Goal: Task Accomplishment & Management: Manage account settings

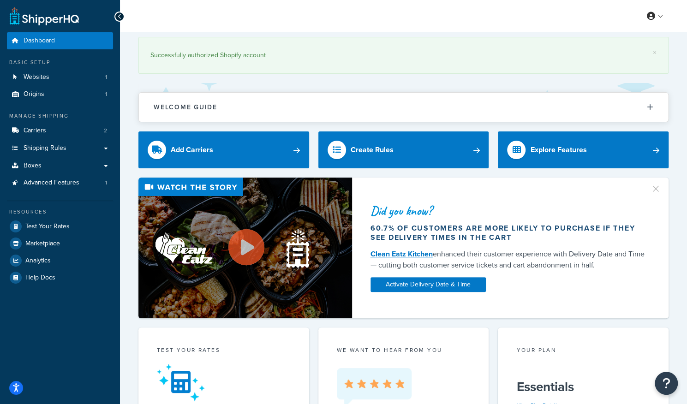
click at [120, 12] on div at bounding box center [119, 17] width 10 height 10
click at [119, 14] on icon at bounding box center [120, 16] width 4 height 6
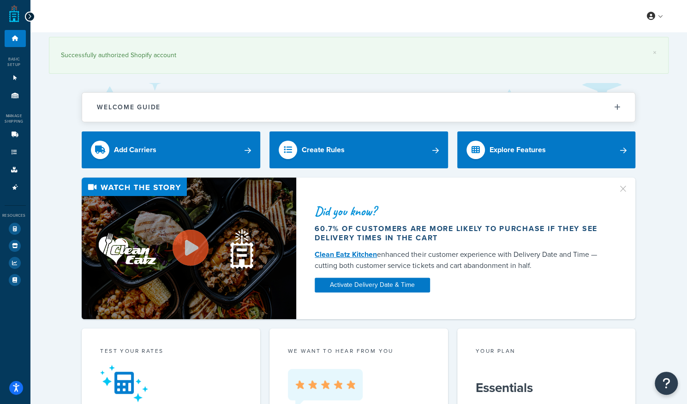
click at [30, 15] on icon at bounding box center [30, 16] width 4 height 6
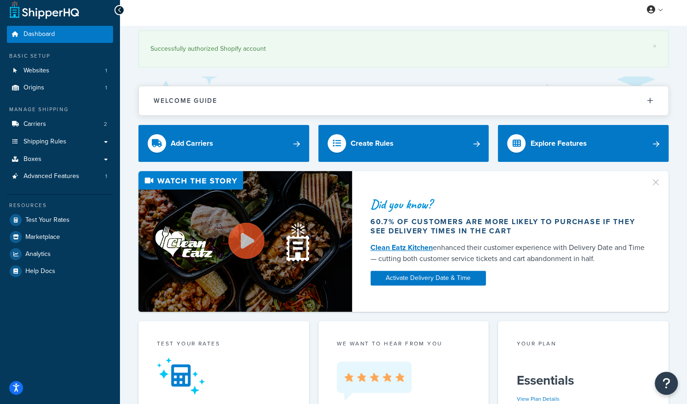
scroll to position [6, 0]
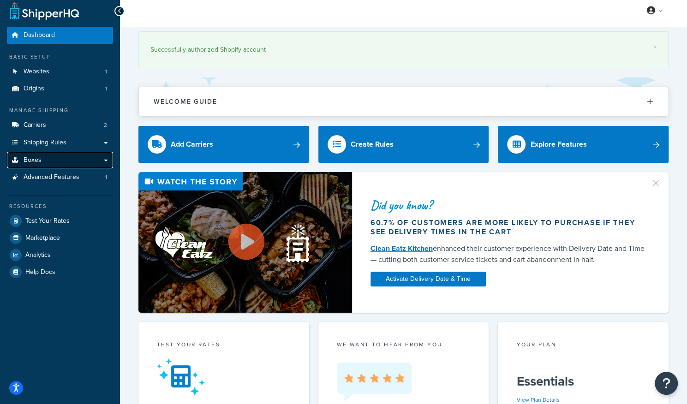
click at [41, 159] on link "Boxes" at bounding box center [60, 160] width 106 height 17
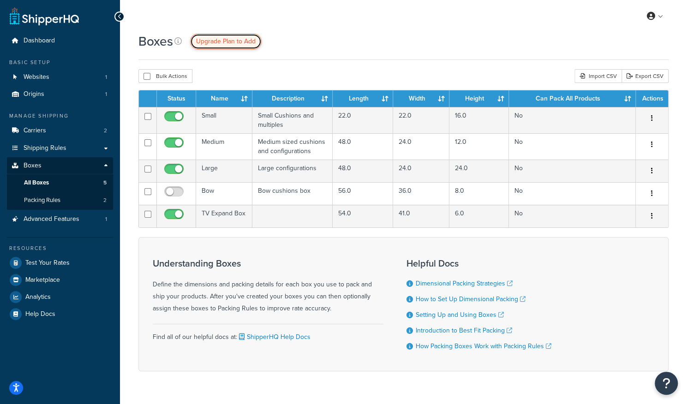
click at [229, 41] on span "Upgrade Plan to Add" at bounding box center [226, 41] width 60 height 10
